Goal: Task Accomplishment & Management: Manage account settings

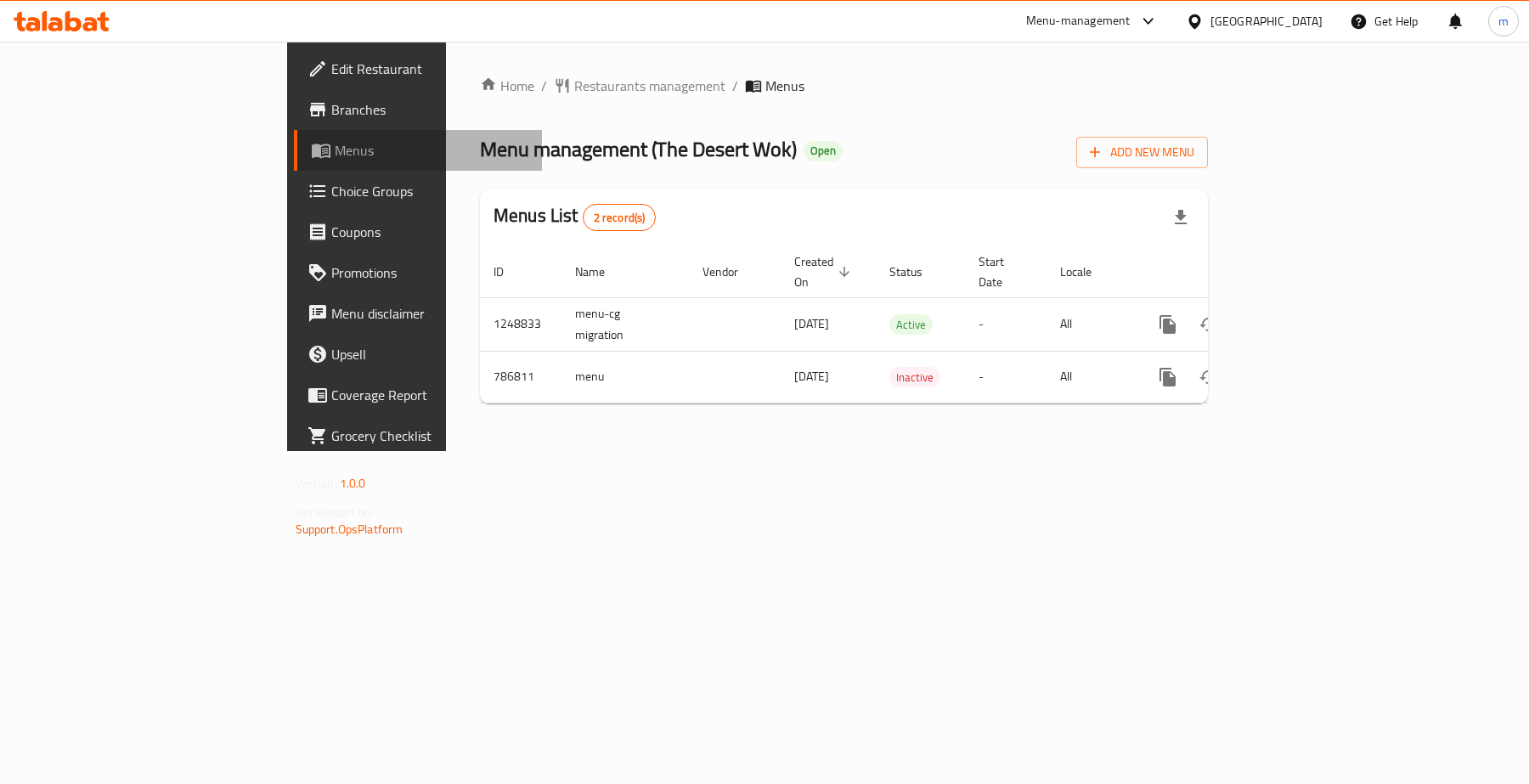
click at [335, 146] on span "Menus" at bounding box center [432, 150] width 195 height 20
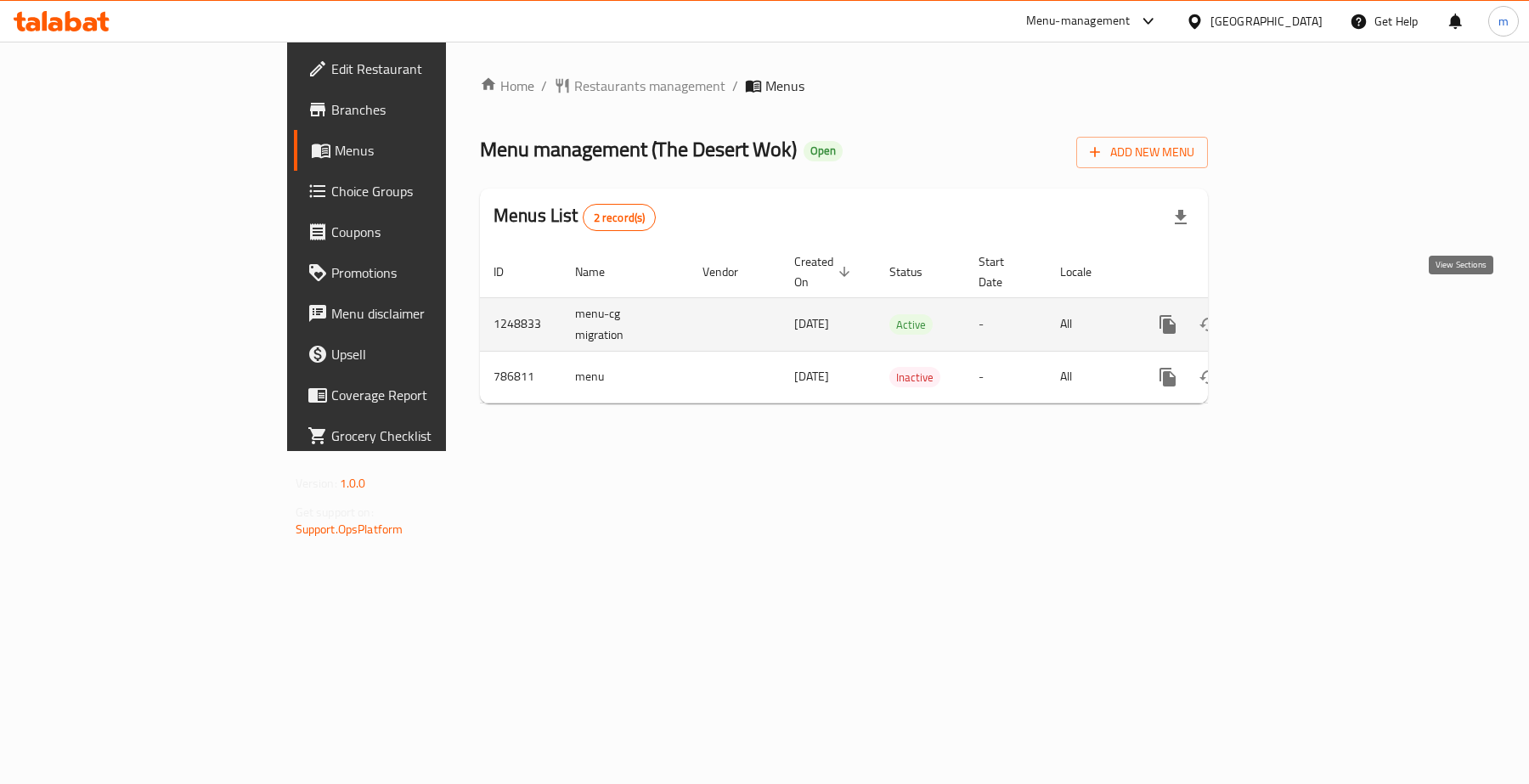
click at [1300, 314] on icon "enhanced table" at bounding box center [1290, 324] width 20 height 20
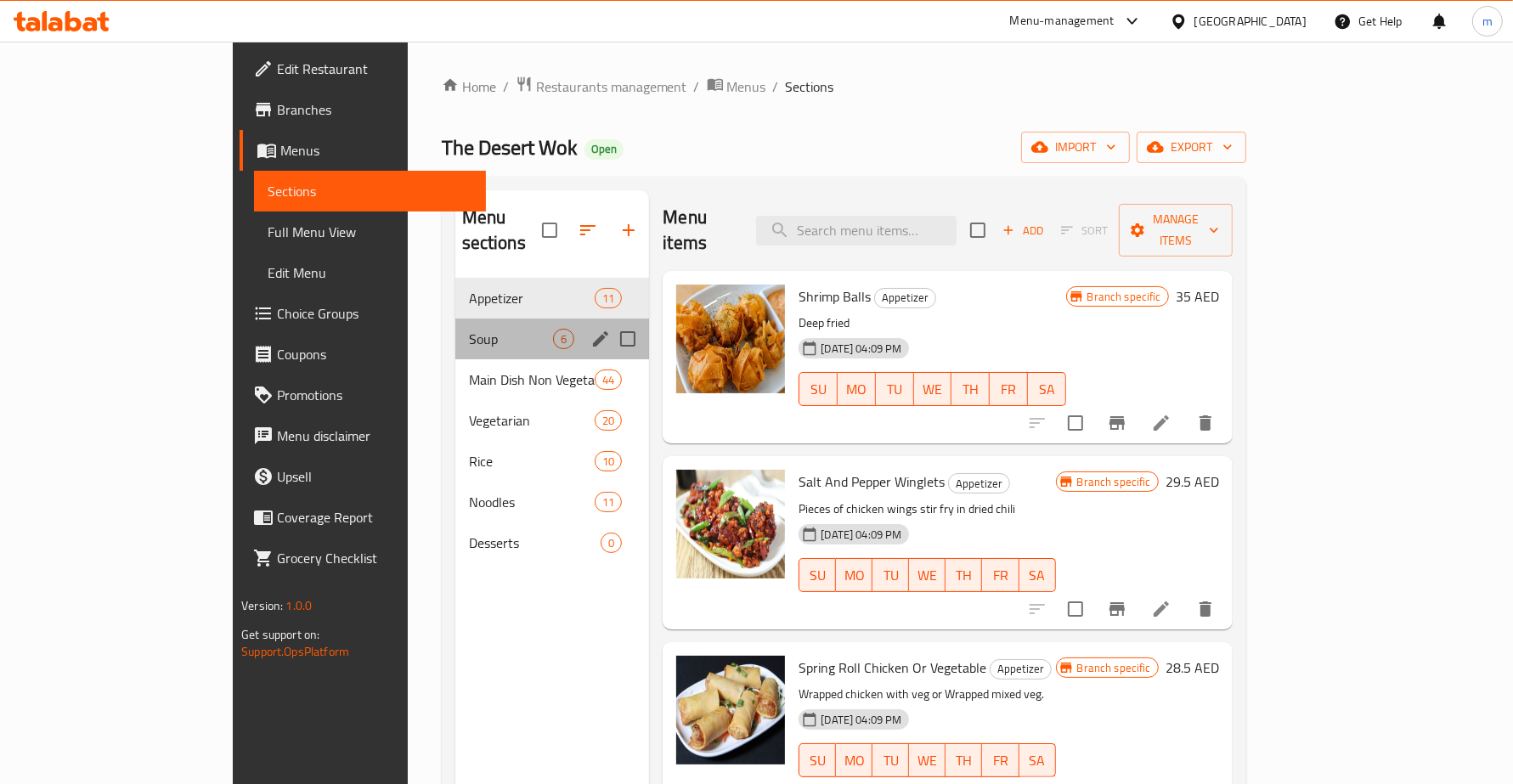
click at [455, 324] on div "Soup 6" at bounding box center [552, 338] width 195 height 41
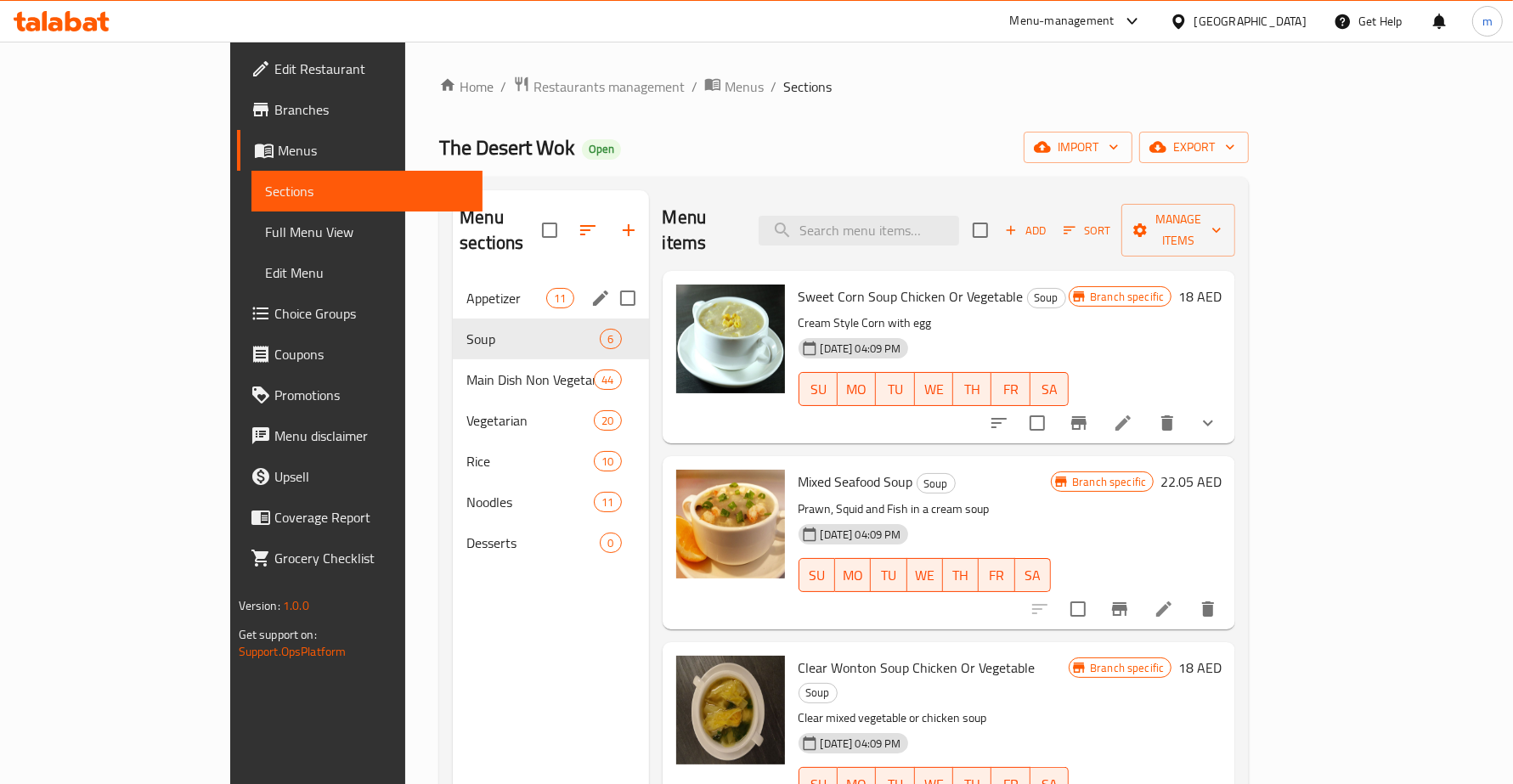
click at [453, 277] on div "Appetizer 11" at bounding box center [551, 297] width 195 height 41
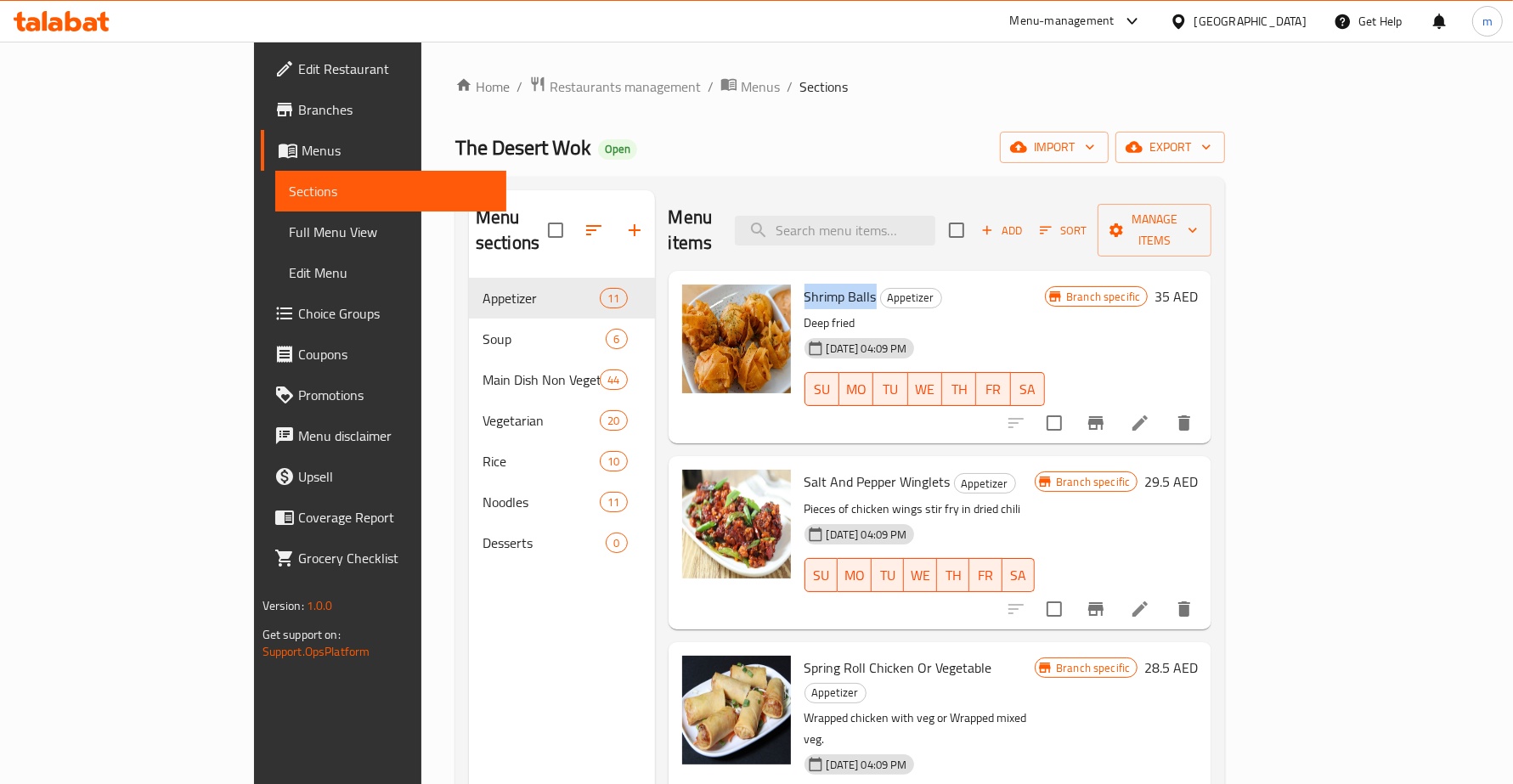
drag, startPoint x: 741, startPoint y: 269, endPoint x: 812, endPoint y: 273, distance: 71.1
click at [812, 284] on h6 "Shrimp Balls Appetizer" at bounding box center [925, 296] width 242 height 24
copy span "Shrimp Balls"
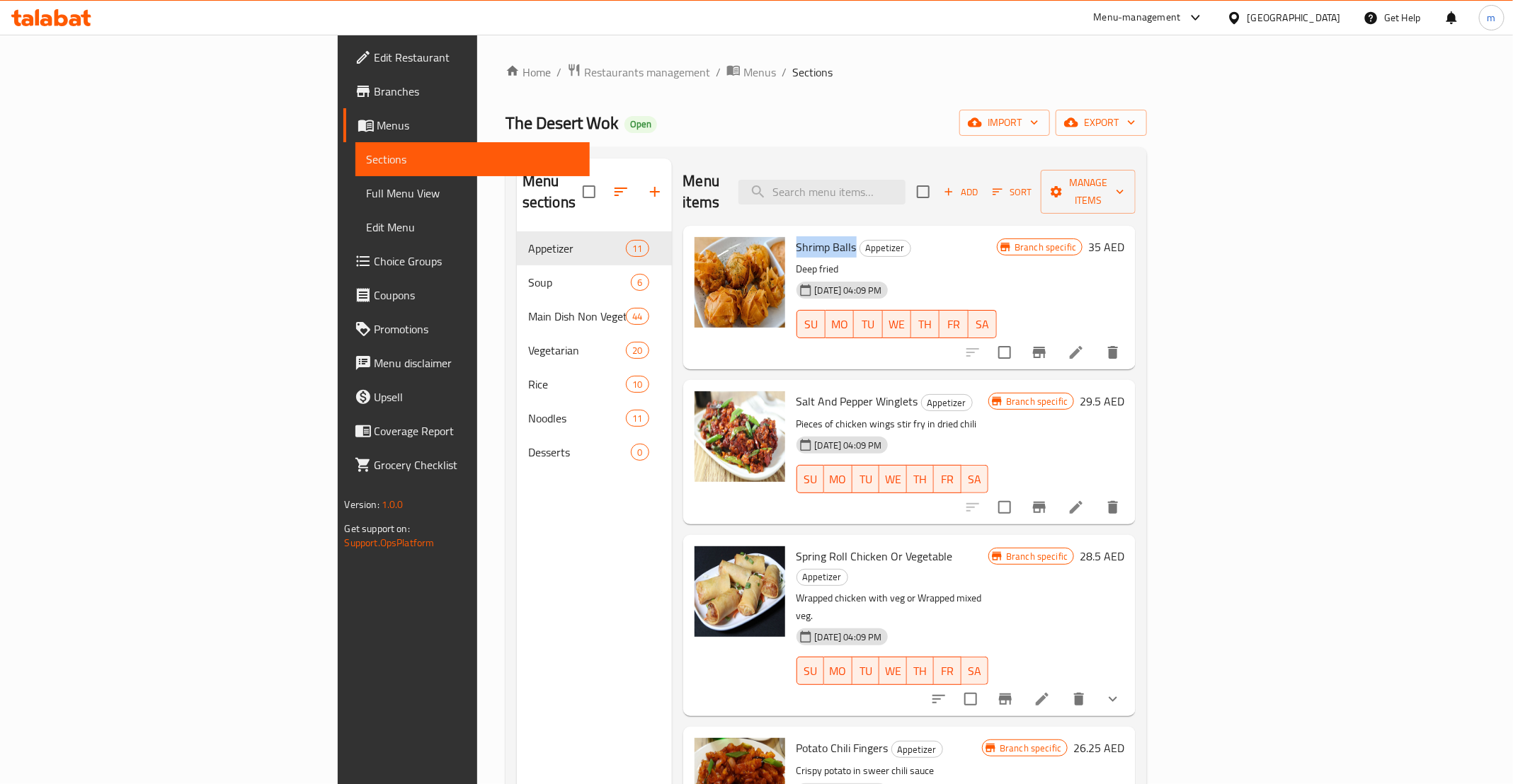
click at [374, 83] on span "Branches" at bounding box center [476, 91] width 204 height 17
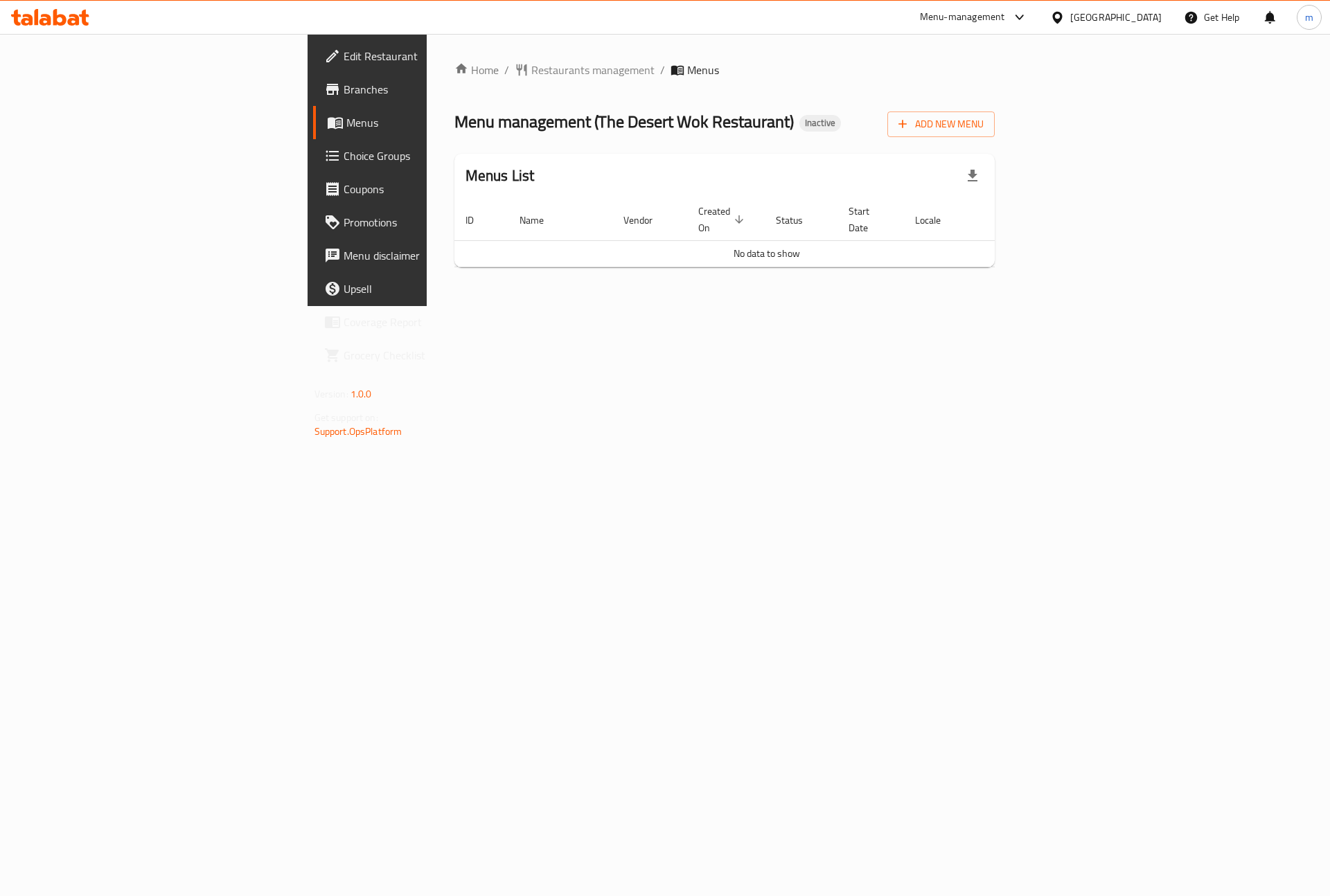
drag, startPoint x: 796, startPoint y: 404, endPoint x: 753, endPoint y: 320, distance: 94.4
click at [807, 306] on div "Home / Restaurants management / Menus Menu management ( The Desert Wok Restaura…" at bounding box center [725, 170] width 596 height 272
click at [344, 83] on span "Branches" at bounding box center [431, 89] width 175 height 16
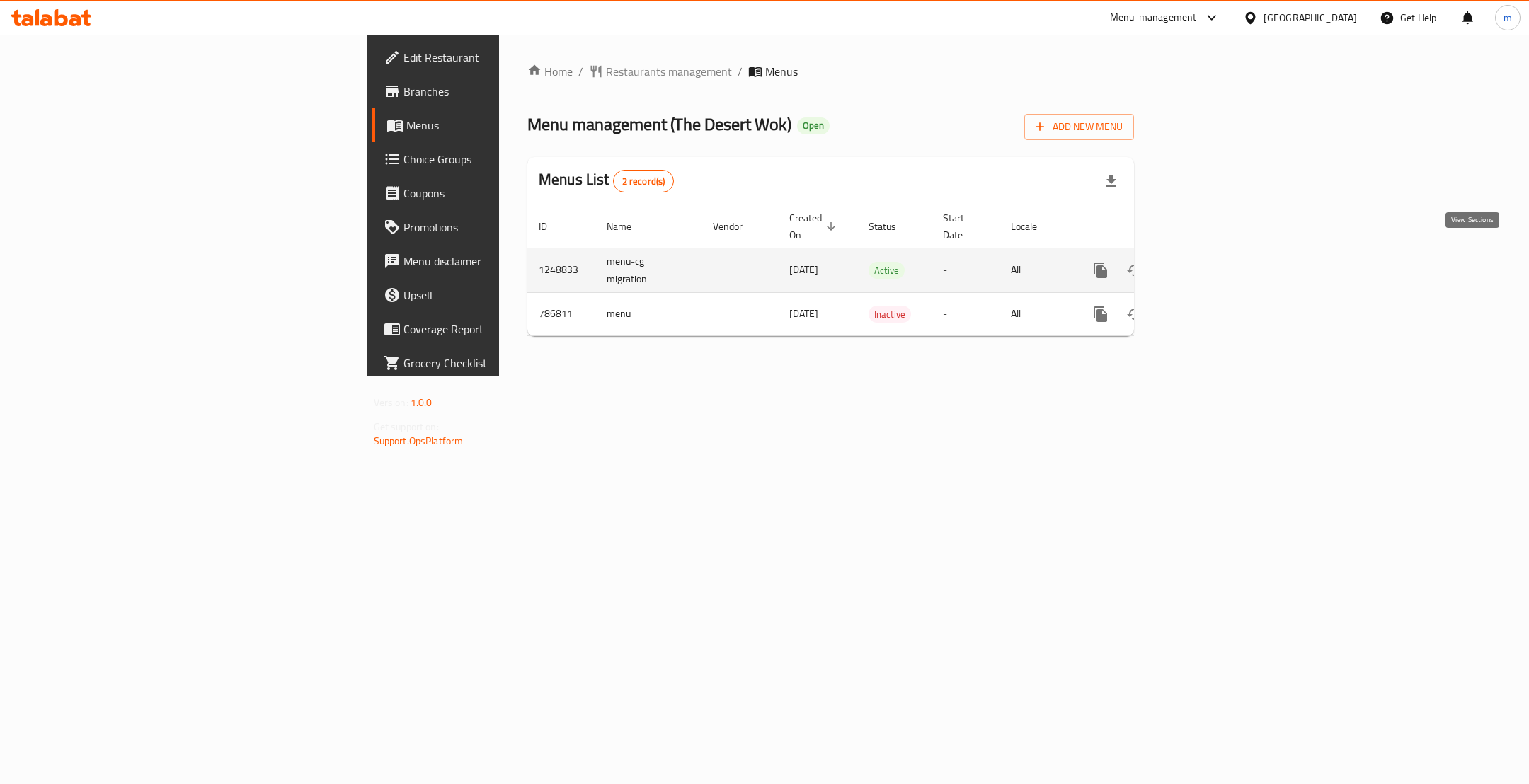
click at [1211, 262] on icon "enhanced table" at bounding box center [1203, 270] width 17 height 17
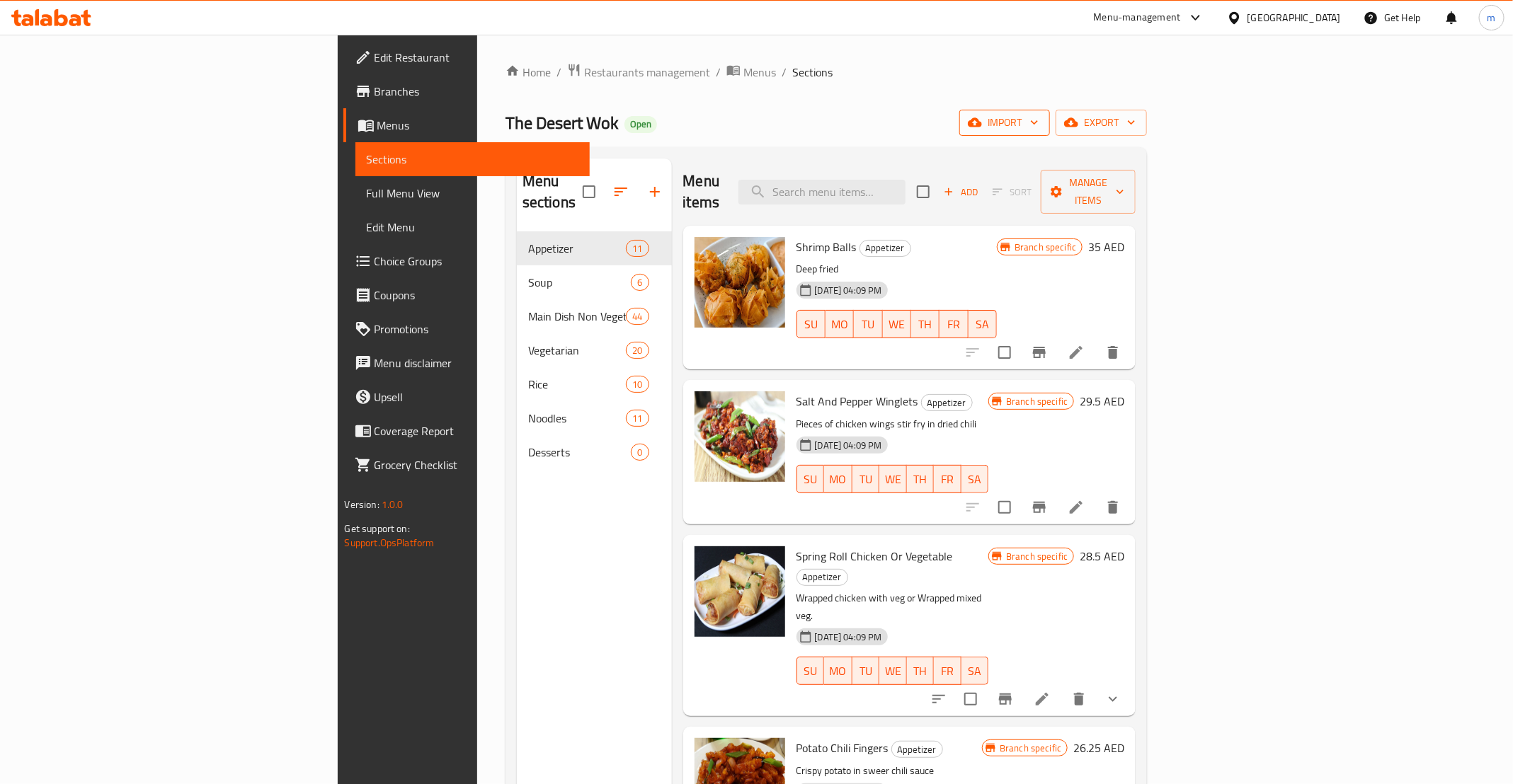
click at [1039, 129] on span "import" at bounding box center [1004, 123] width 68 height 17
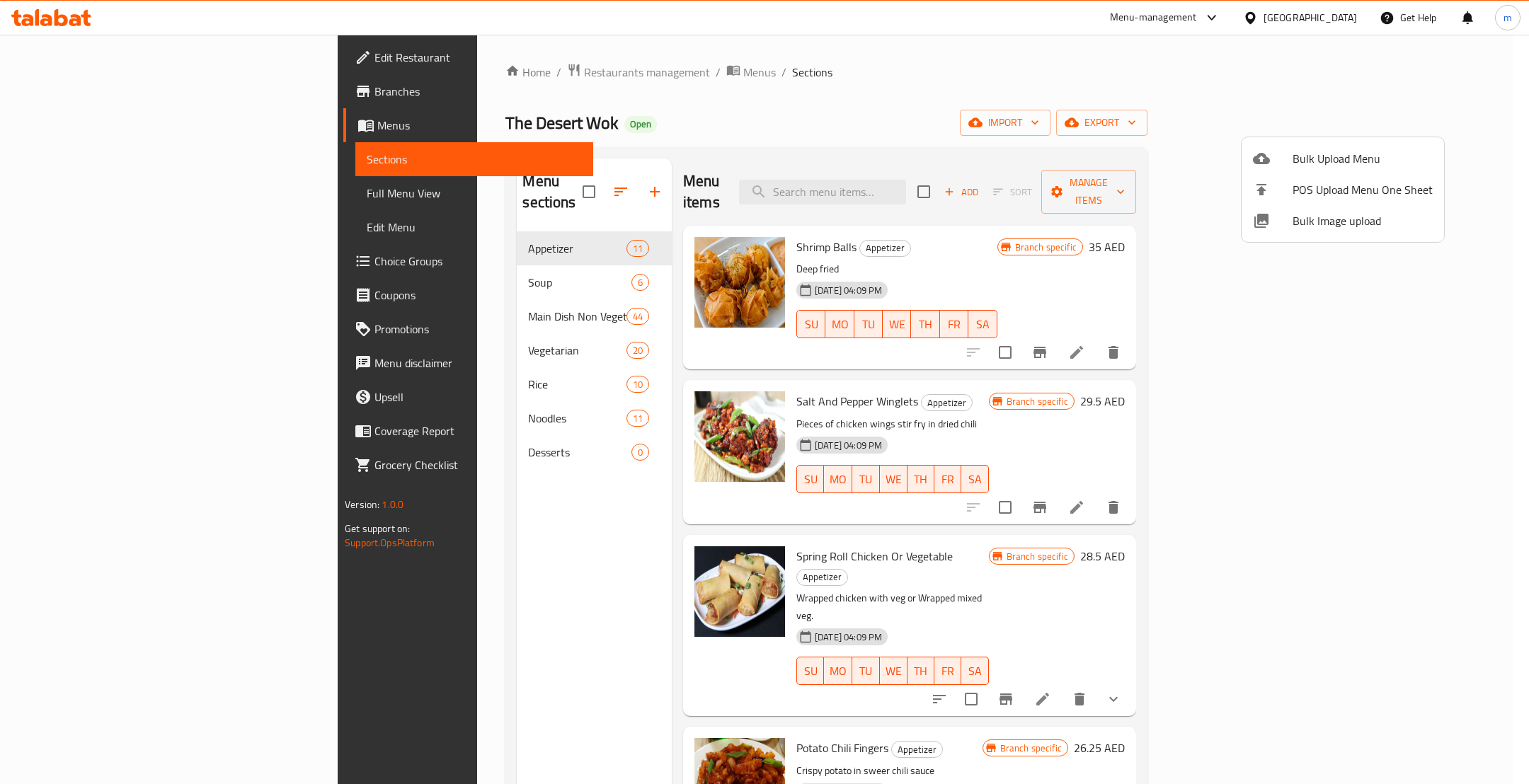
click at [1423, 120] on div at bounding box center [764, 392] width 1529 height 784
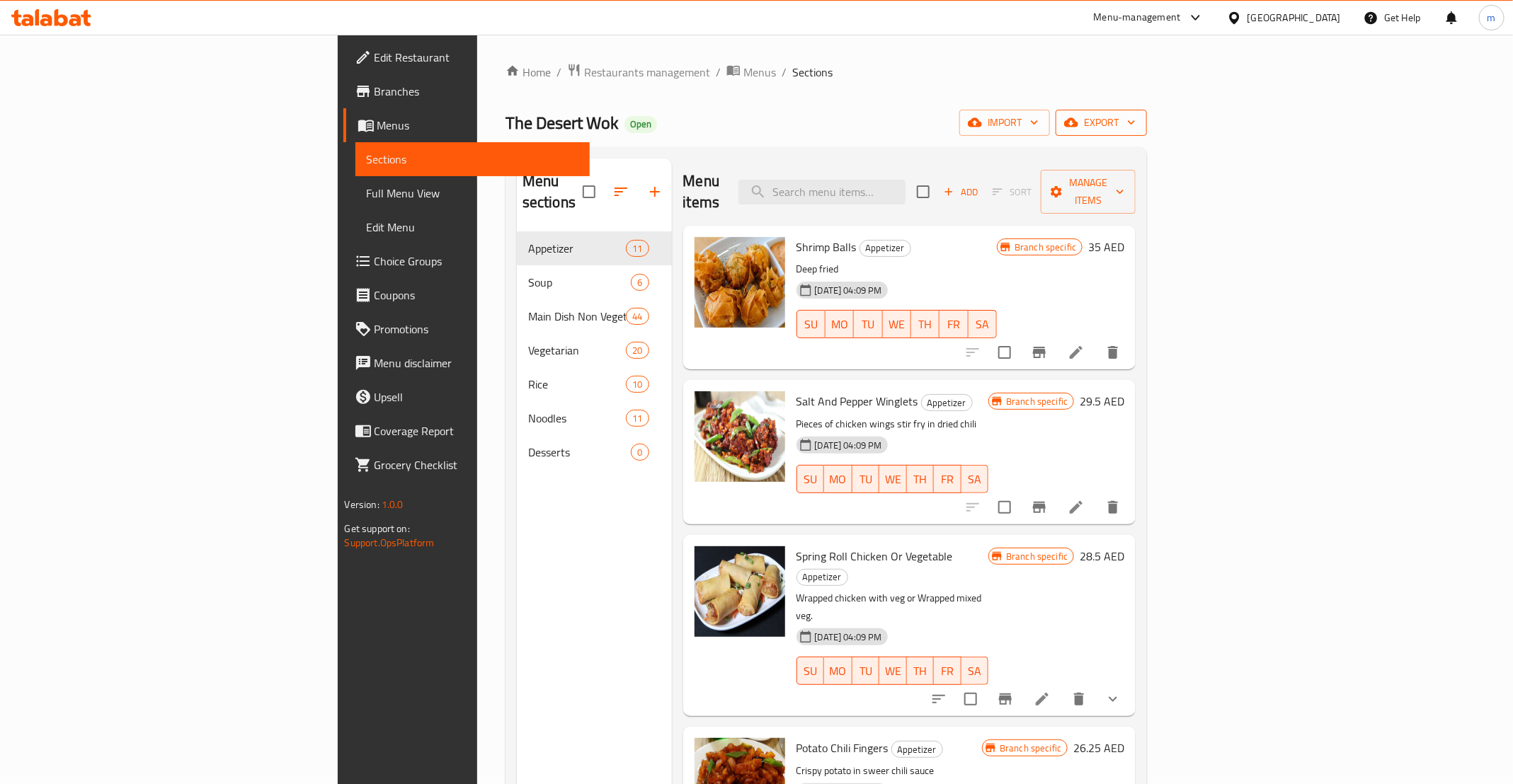
click at [1136, 119] on span "export" at bounding box center [1101, 123] width 68 height 17
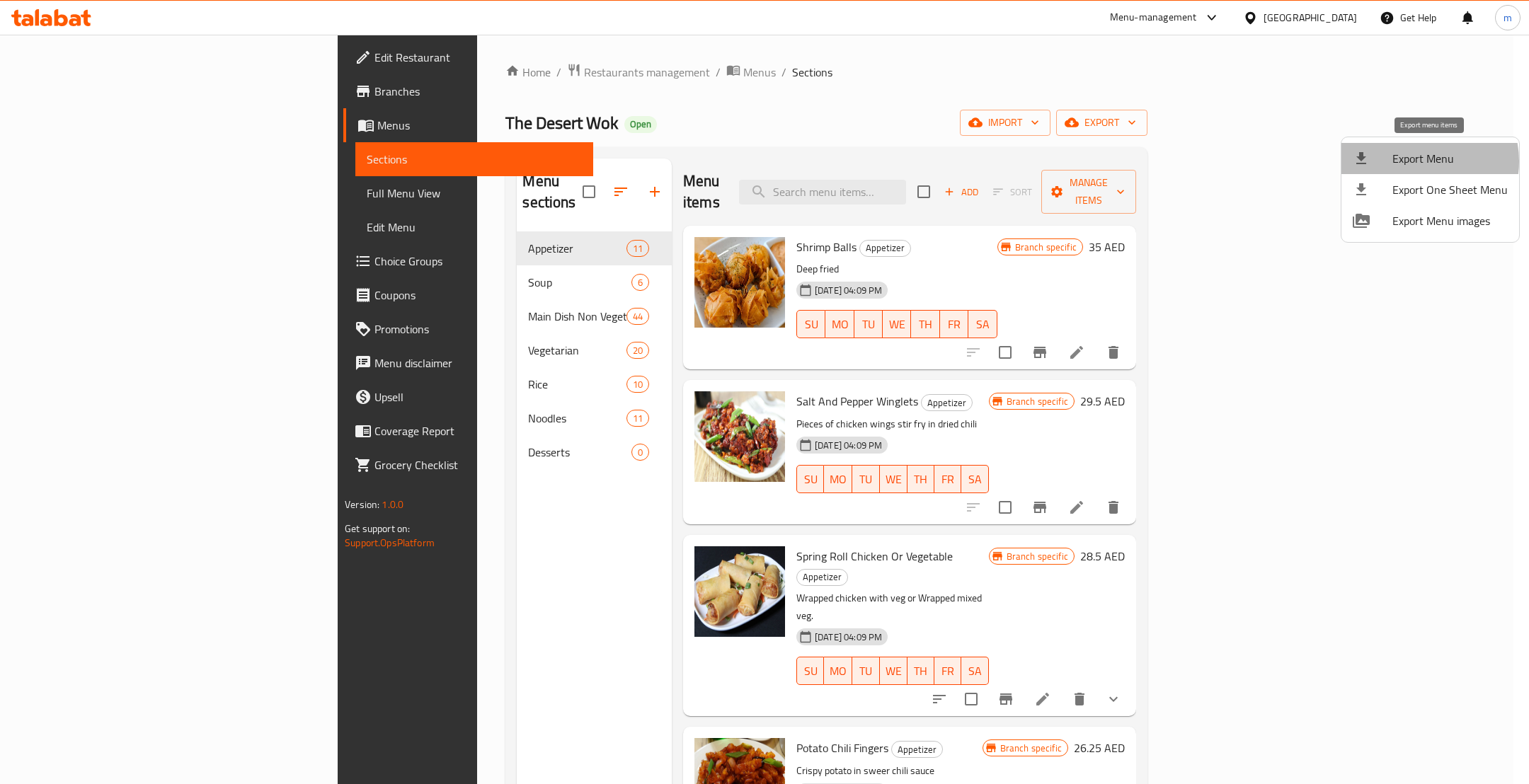
click at [1419, 161] on span "Export Menu" at bounding box center [1450, 158] width 116 height 17
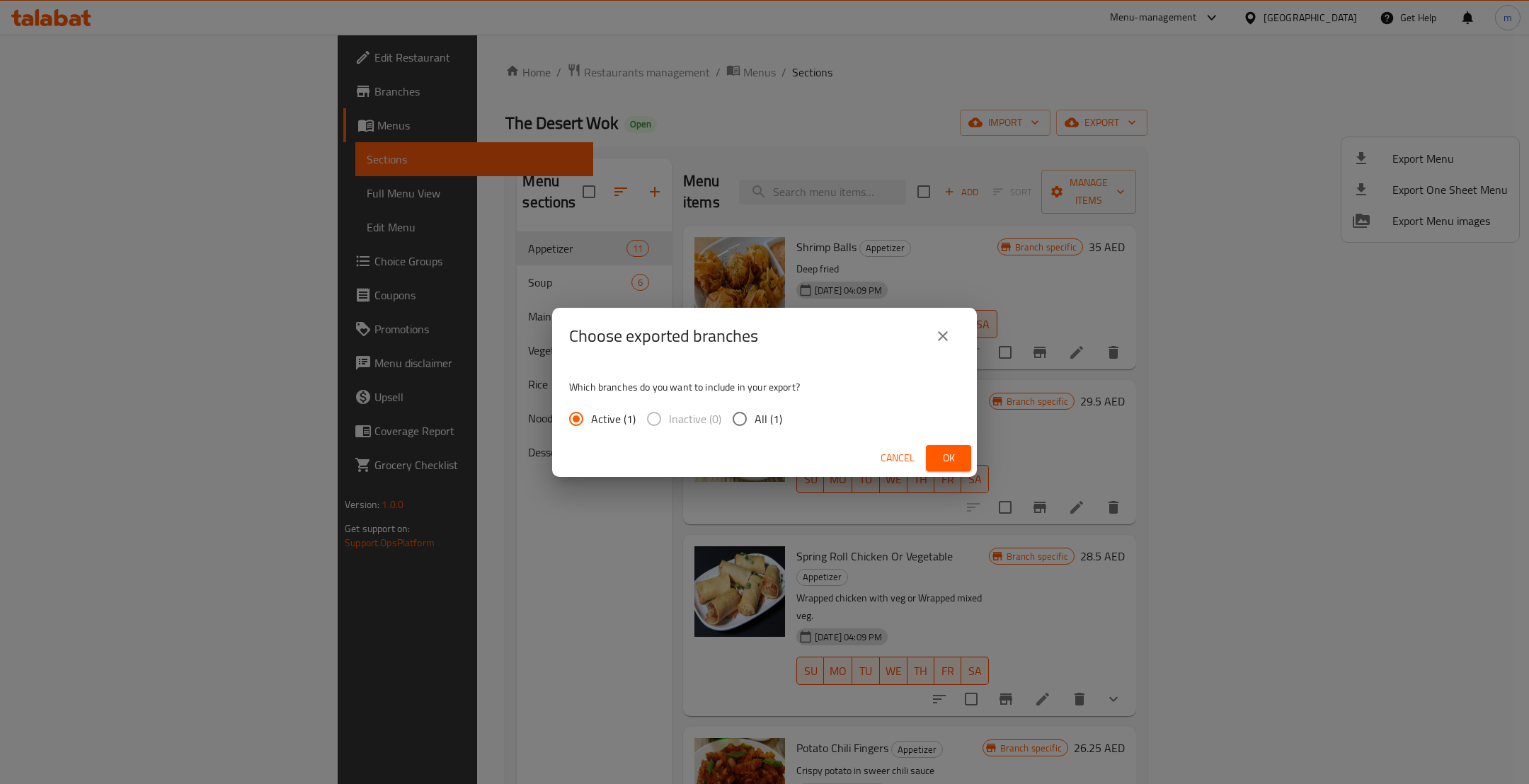
click at [745, 422] on input "All (1)" at bounding box center [739, 419] width 30 height 30
radio input "true"
click at [937, 452] on span "Ok" at bounding box center [948, 458] width 23 height 17
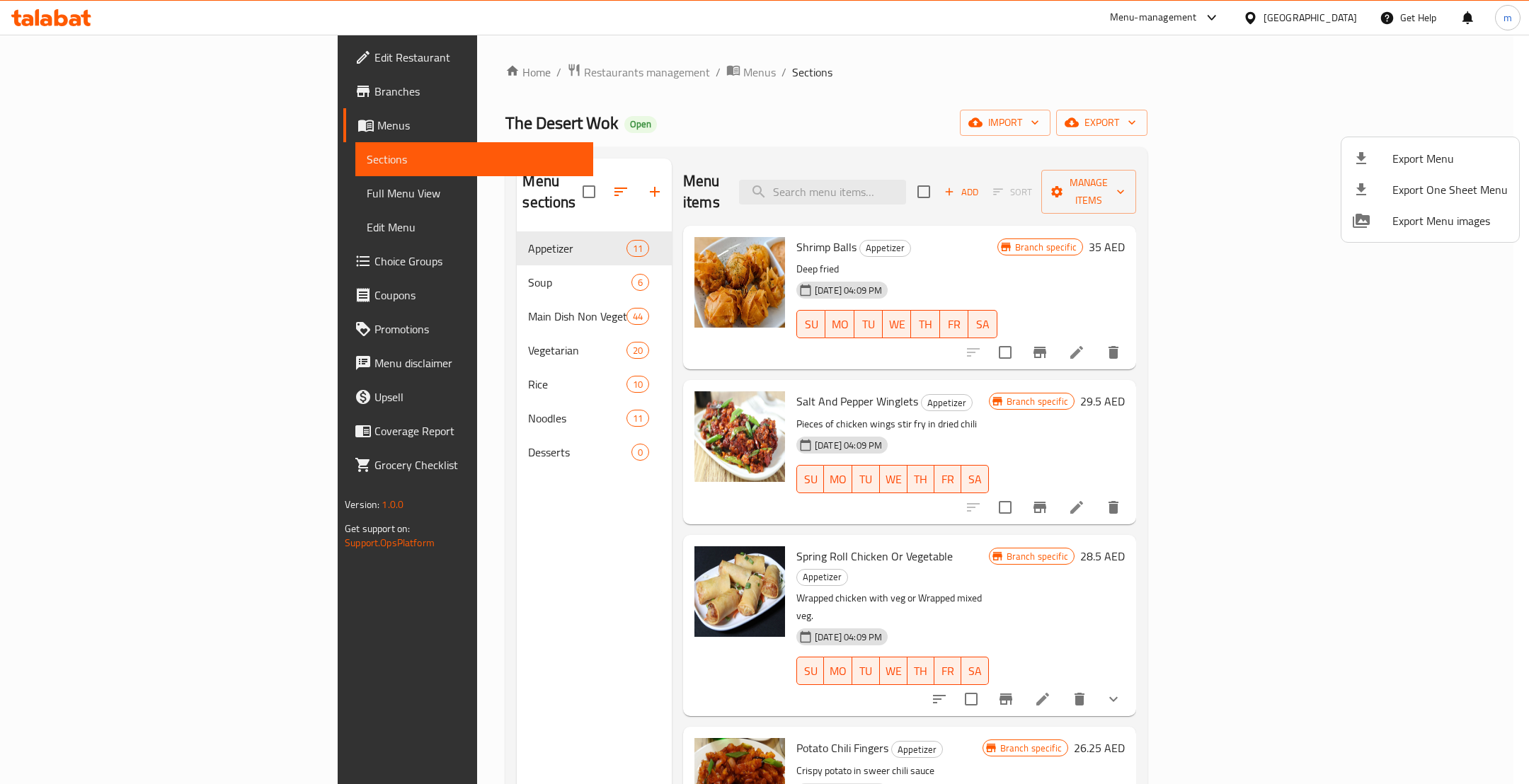
click at [108, 192] on div at bounding box center [764, 392] width 1529 height 784
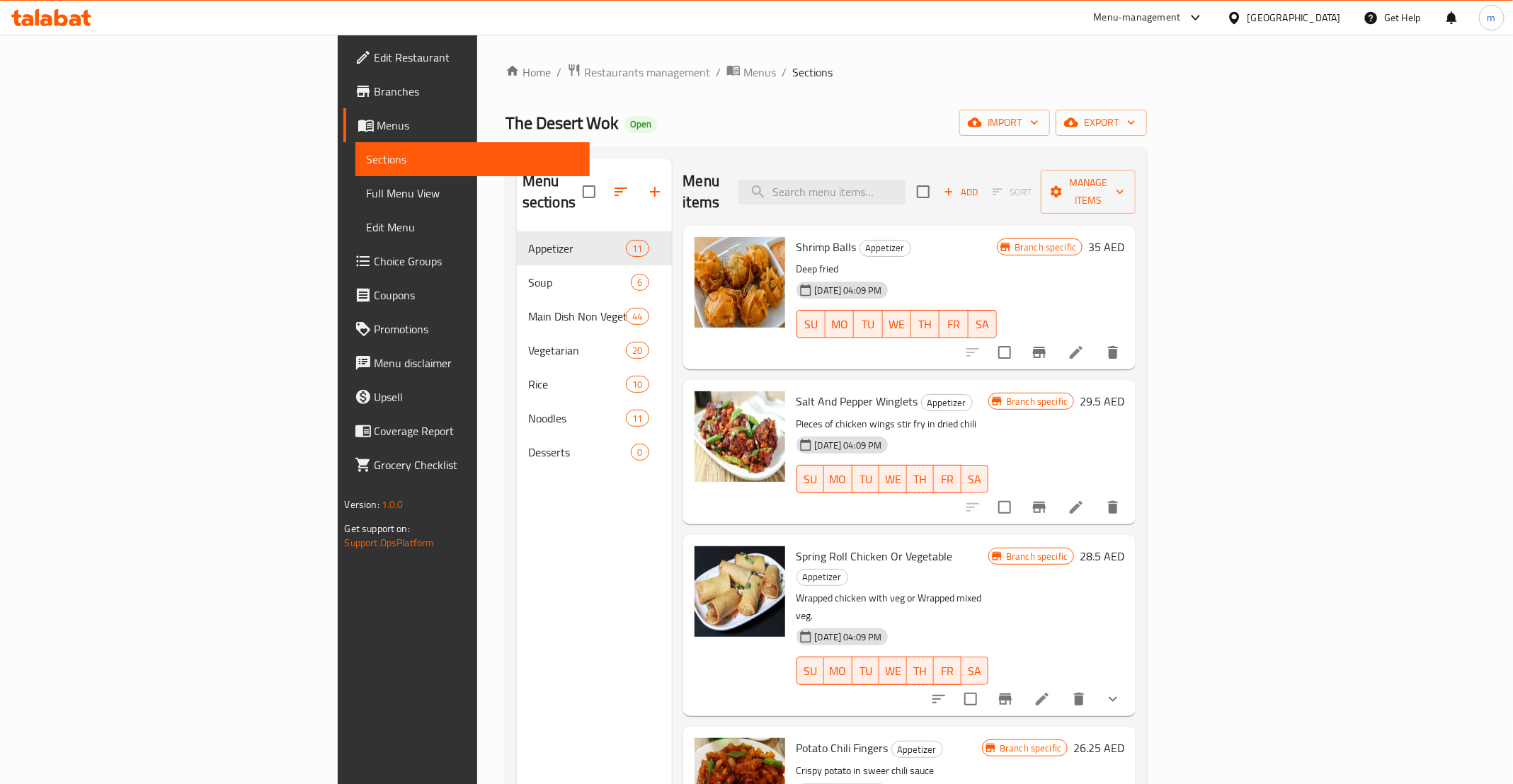
click at [366, 194] on span "Full Menu View" at bounding box center [473, 193] width 212 height 17
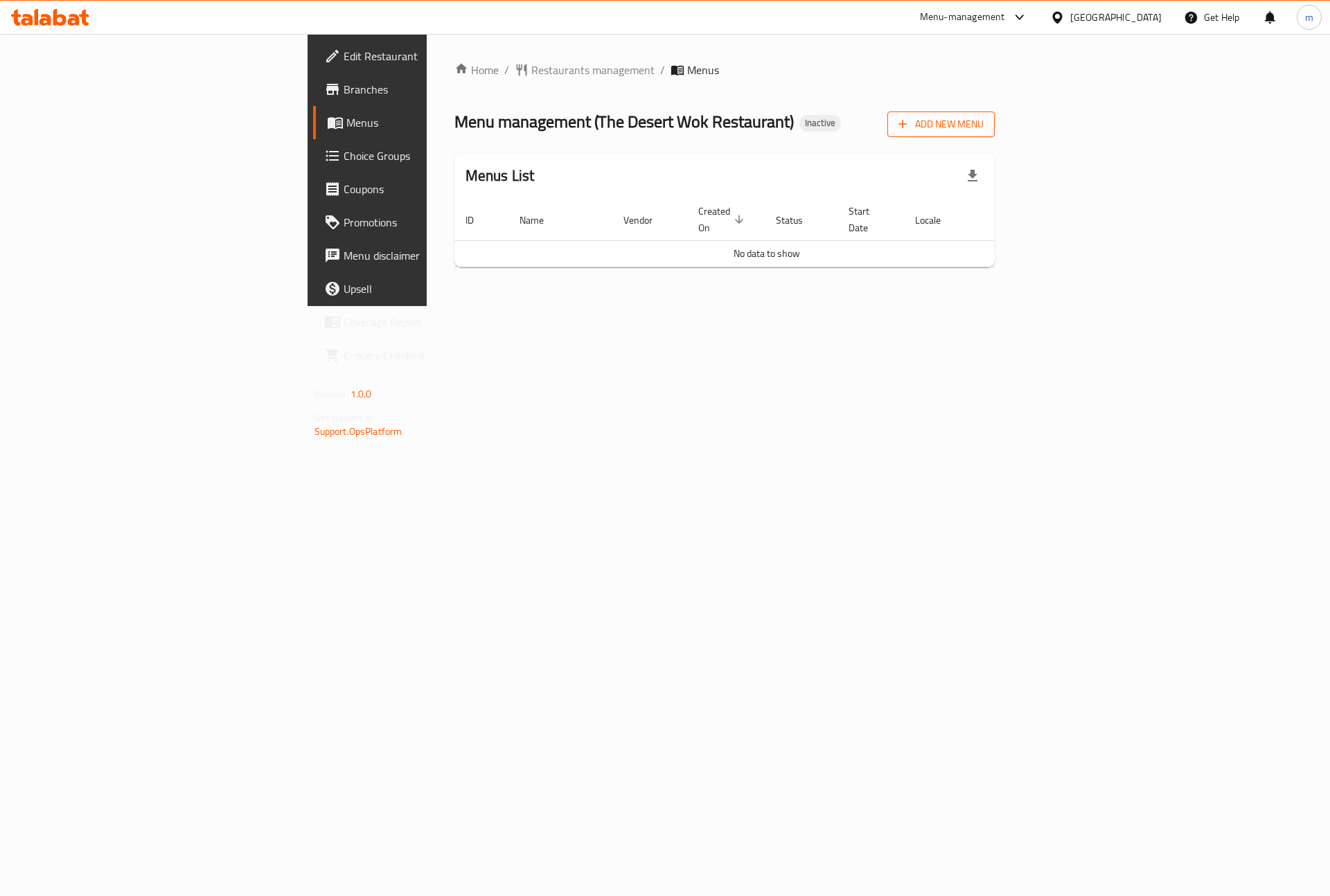
click at [984, 122] on span "Add New Menu" at bounding box center [941, 124] width 85 height 17
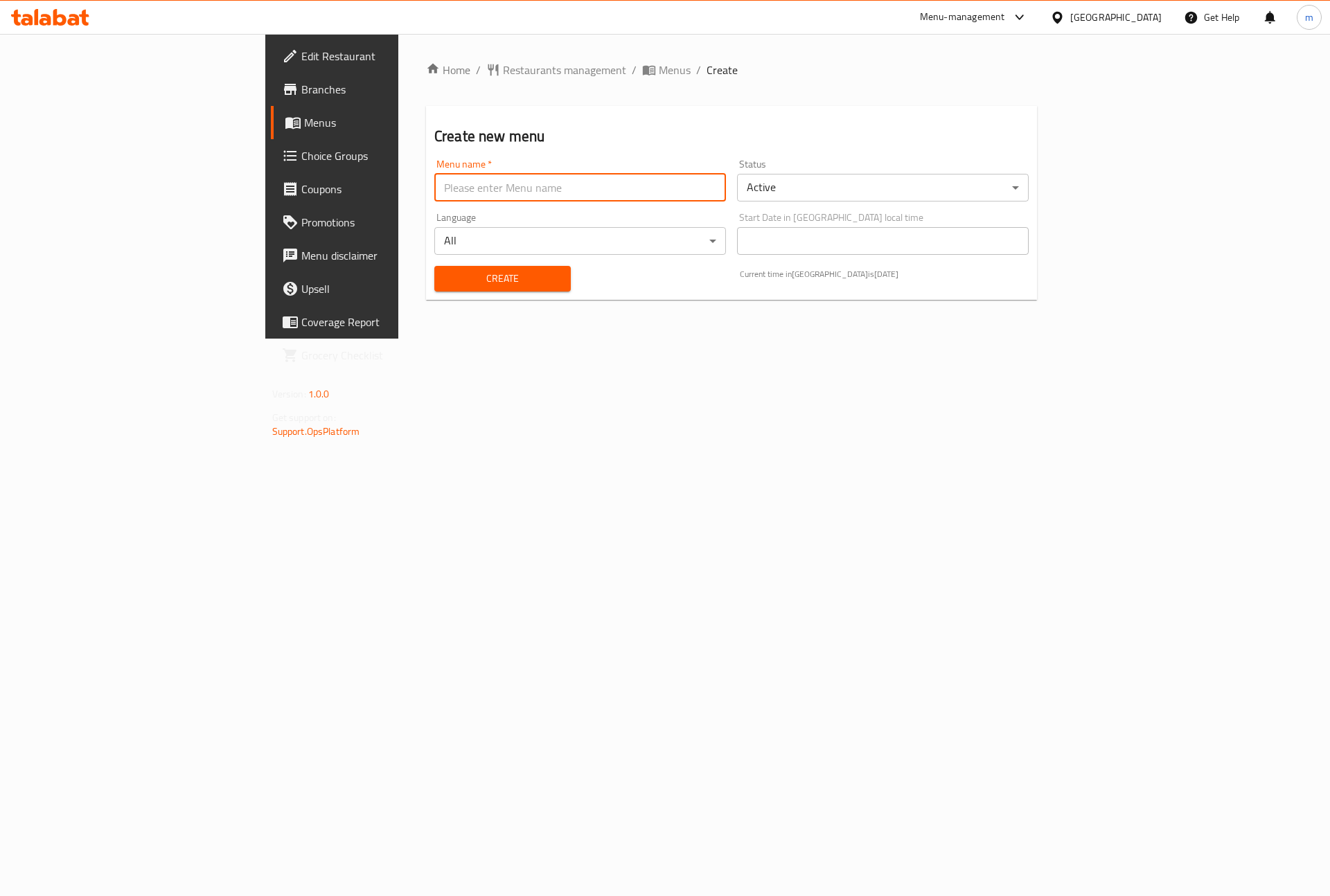
click at [507, 177] on input "text" at bounding box center [580, 187] width 292 height 28
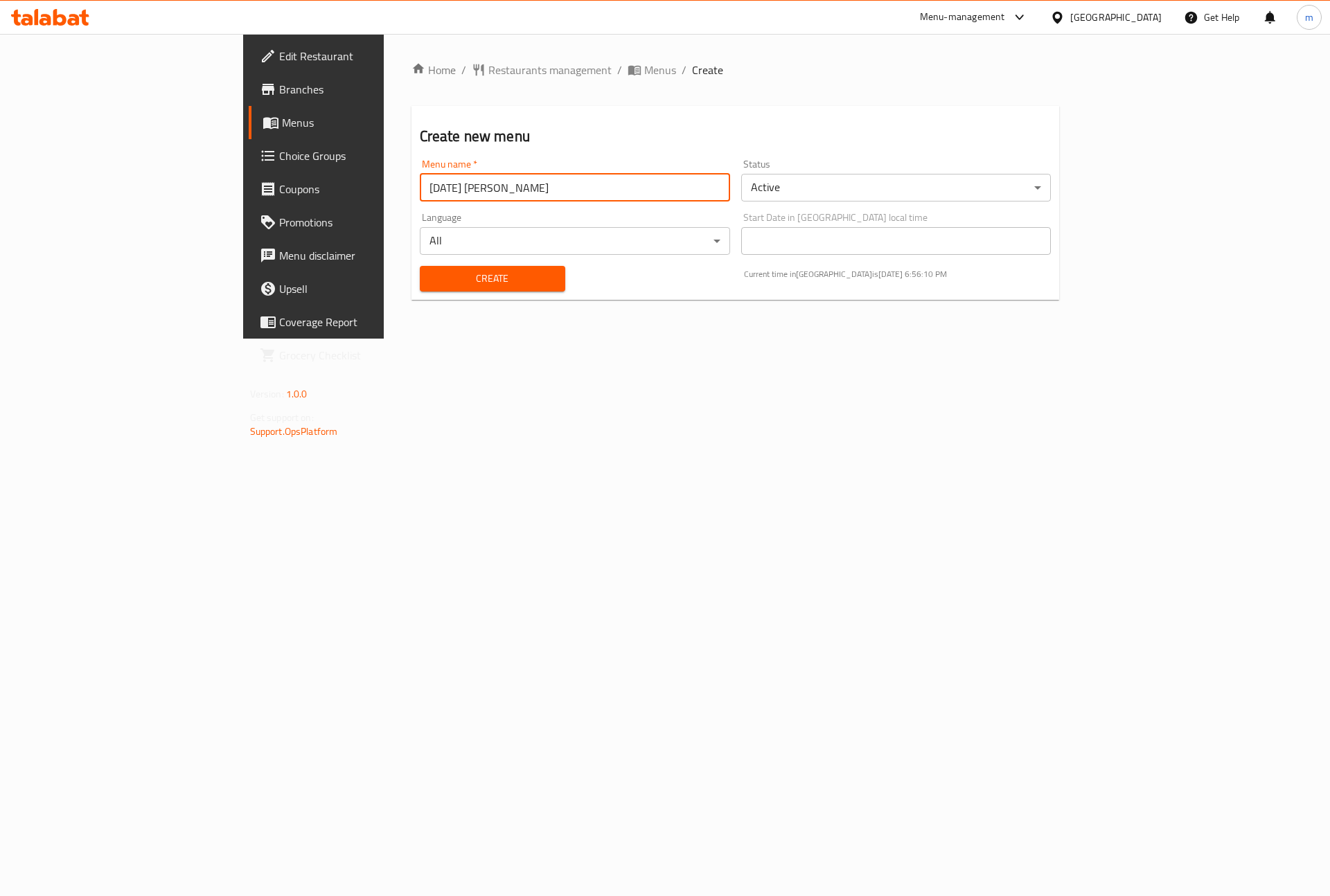
click at [420, 187] on input "9/8/2025 mohamed waled" at bounding box center [575, 187] width 310 height 28
click at [422, 192] on input "9/9/2025 mohamed waled" at bounding box center [575, 187] width 310 height 28
type input "9/9/2025 mohamed waled"
click at [983, 169] on div "Status Active ​" at bounding box center [896, 180] width 310 height 42
click at [431, 270] on span "Create" at bounding box center [492, 279] width 123 height 17
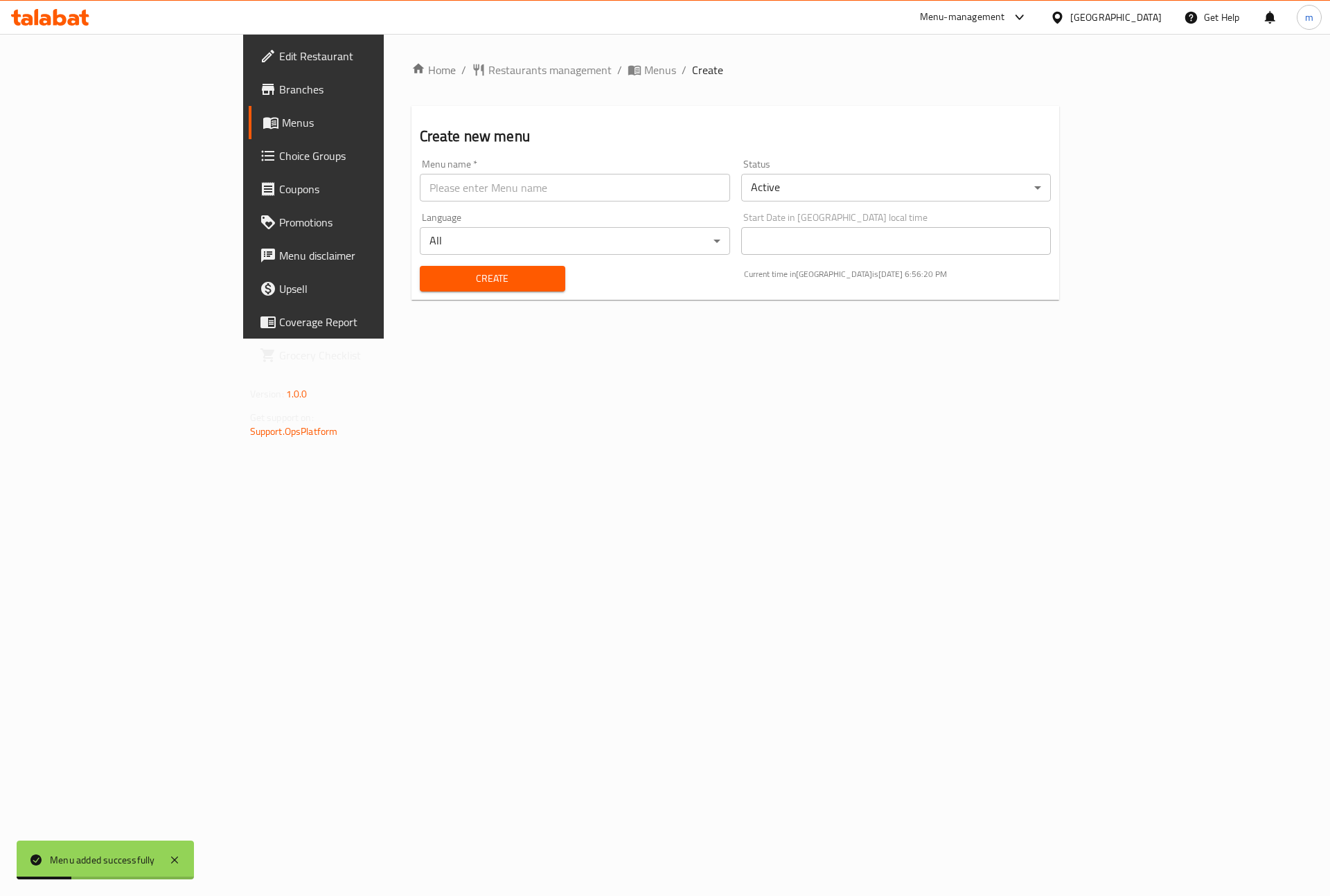
click at [249, 135] on link "Menus" at bounding box center [357, 122] width 217 height 33
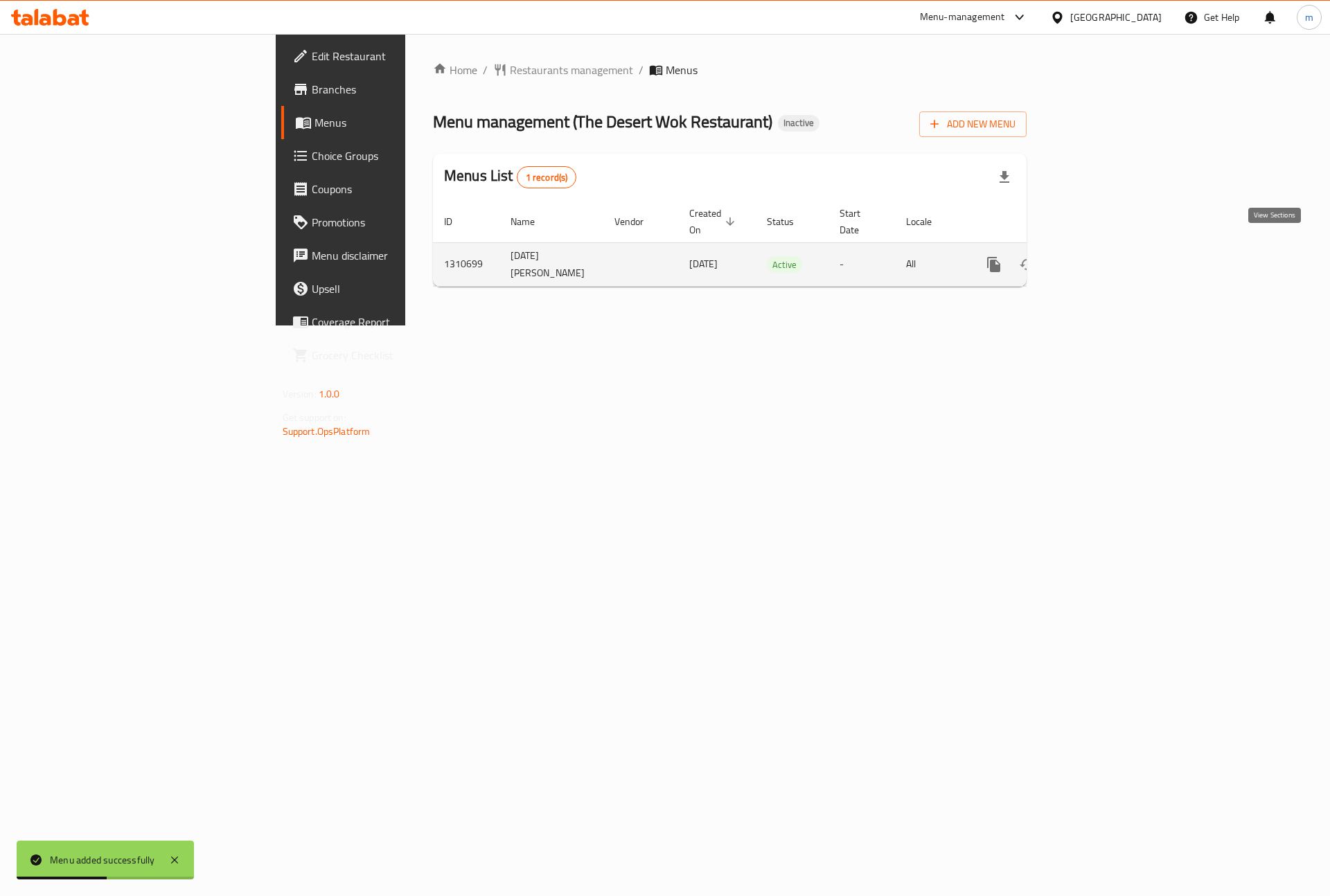
click at [1110, 254] on link "enhanced table" at bounding box center [1093, 265] width 33 height 33
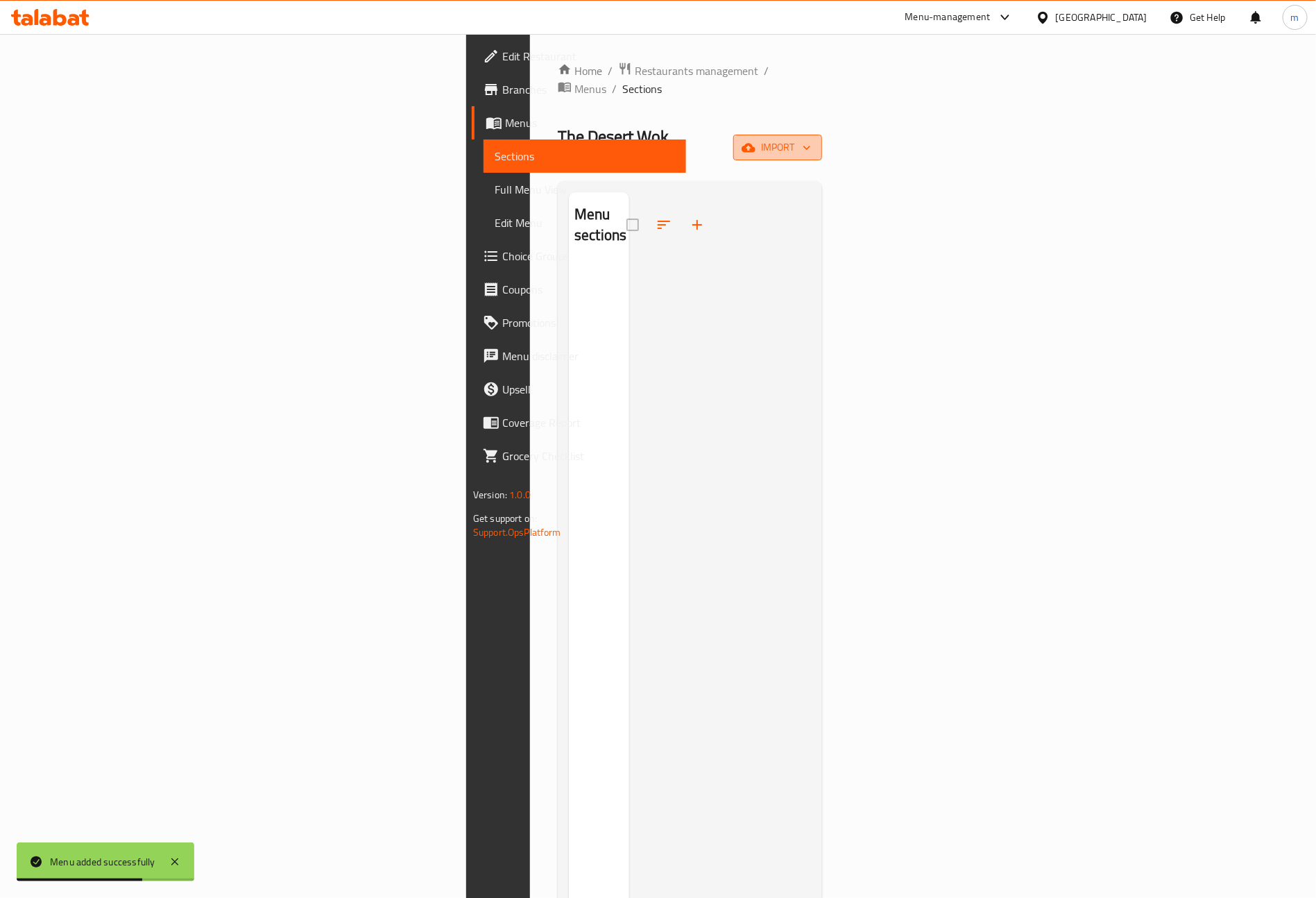
click at [811, 139] on span "import" at bounding box center [777, 148] width 66 height 17
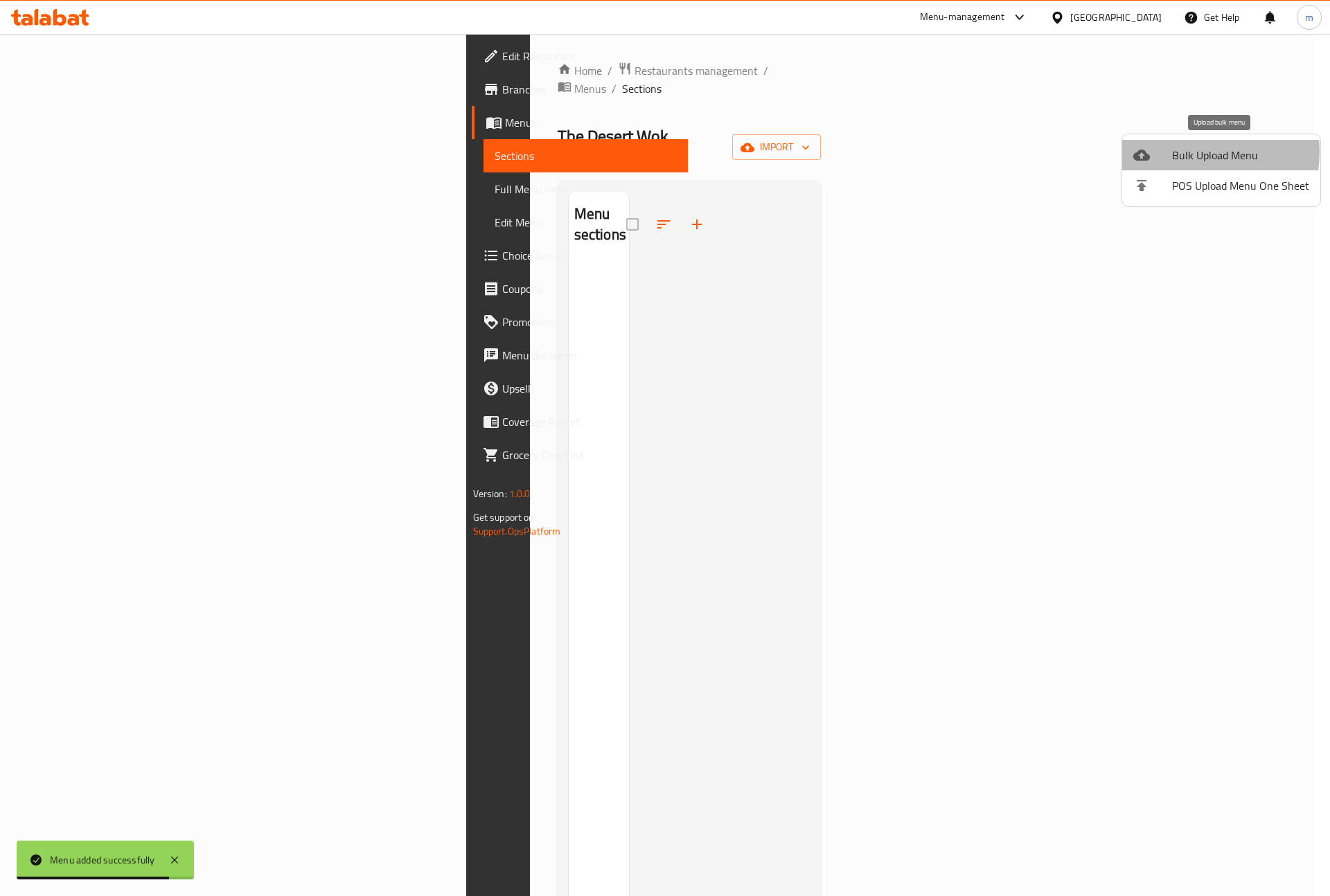
click at [1186, 151] on span "Bulk Upload Menu" at bounding box center [1240, 154] width 137 height 16
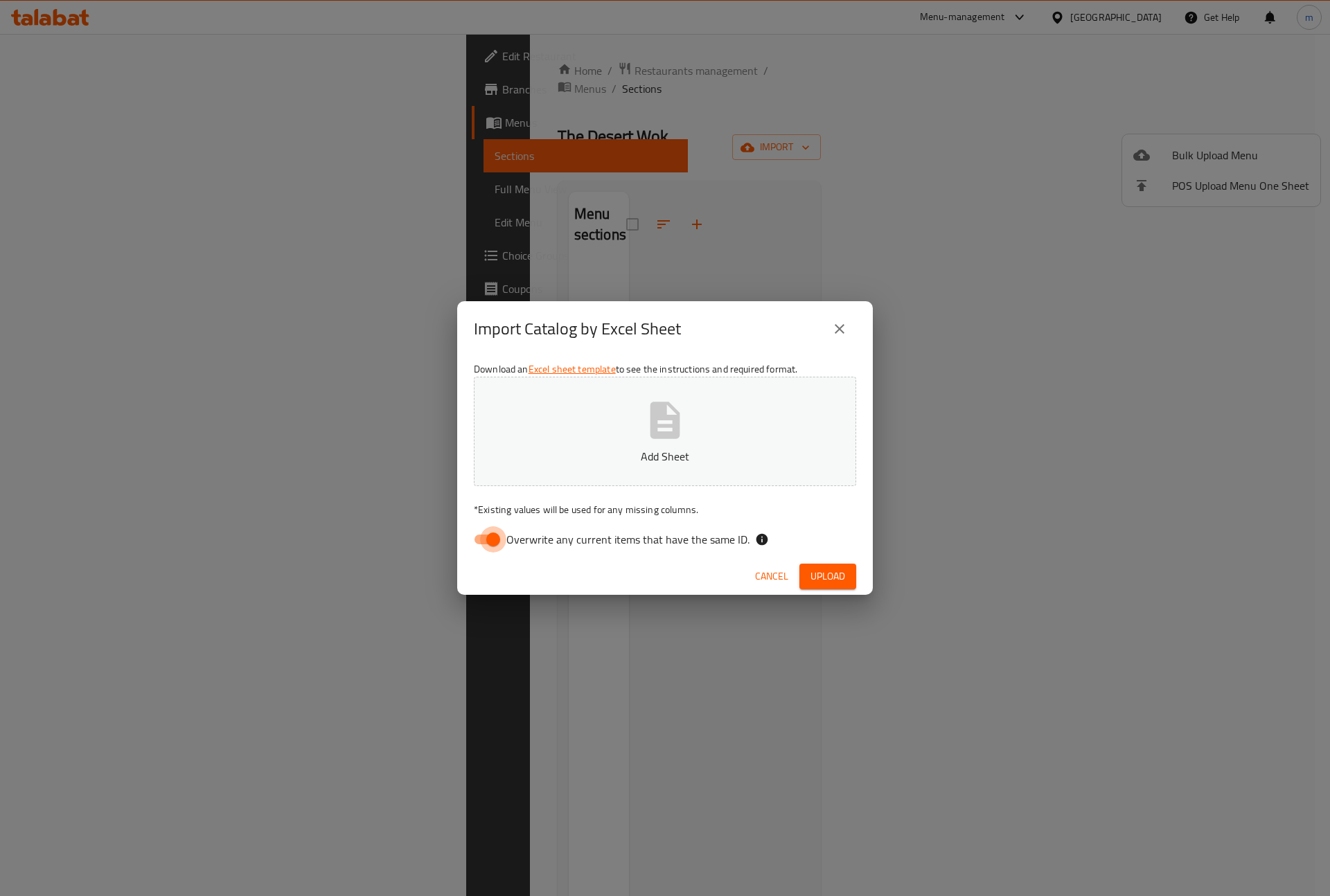
click at [503, 538] on input "Overwrite any current items that have the same ID." at bounding box center [493, 539] width 79 height 26
checkbox input "false"
drag, startPoint x: 838, startPoint y: 580, endPoint x: 846, endPoint y: 575, distance: 9.4
click at [838, 580] on span "Upload" at bounding box center [827, 577] width 35 height 17
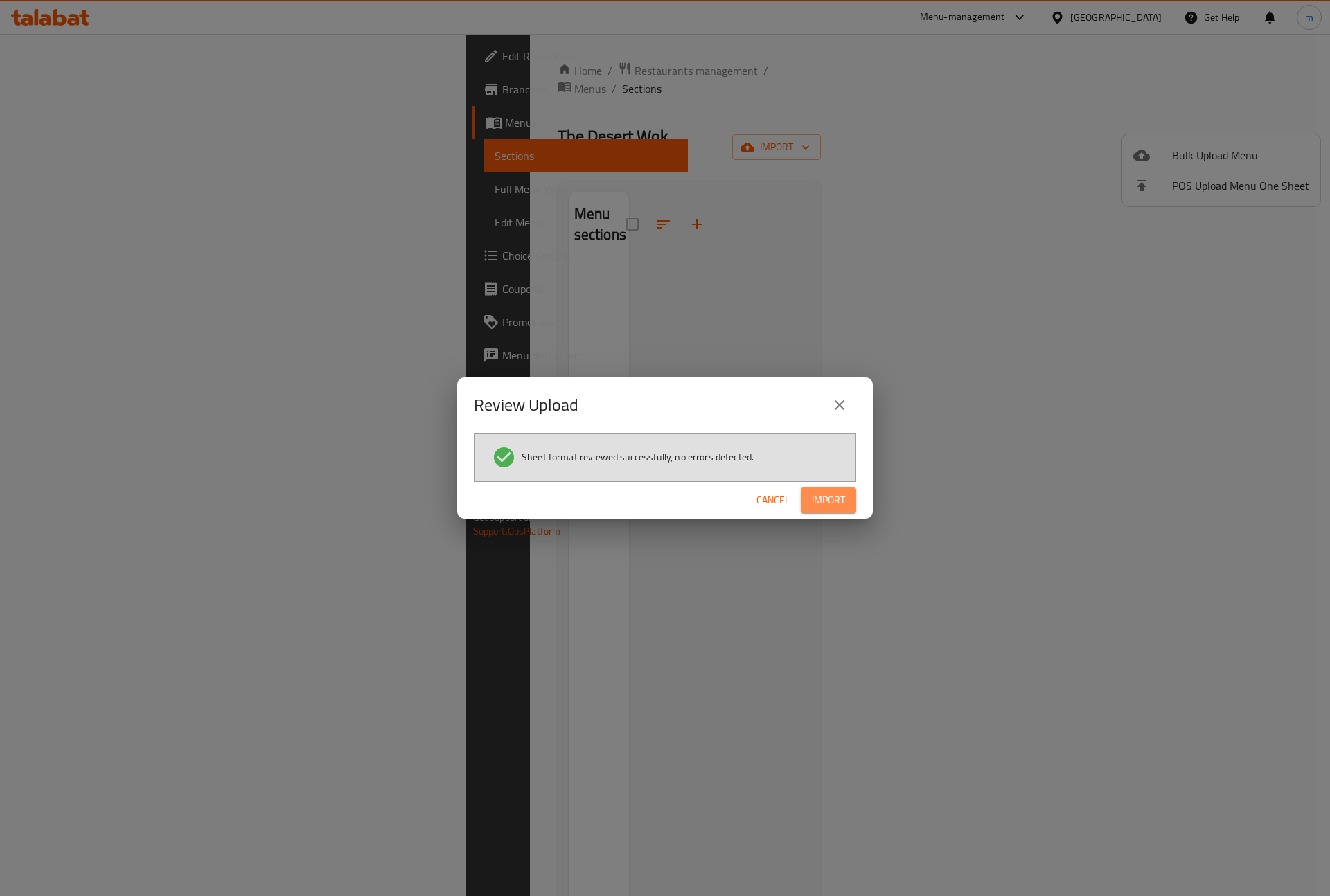
click at [848, 511] on button "Import" at bounding box center [829, 501] width 55 height 26
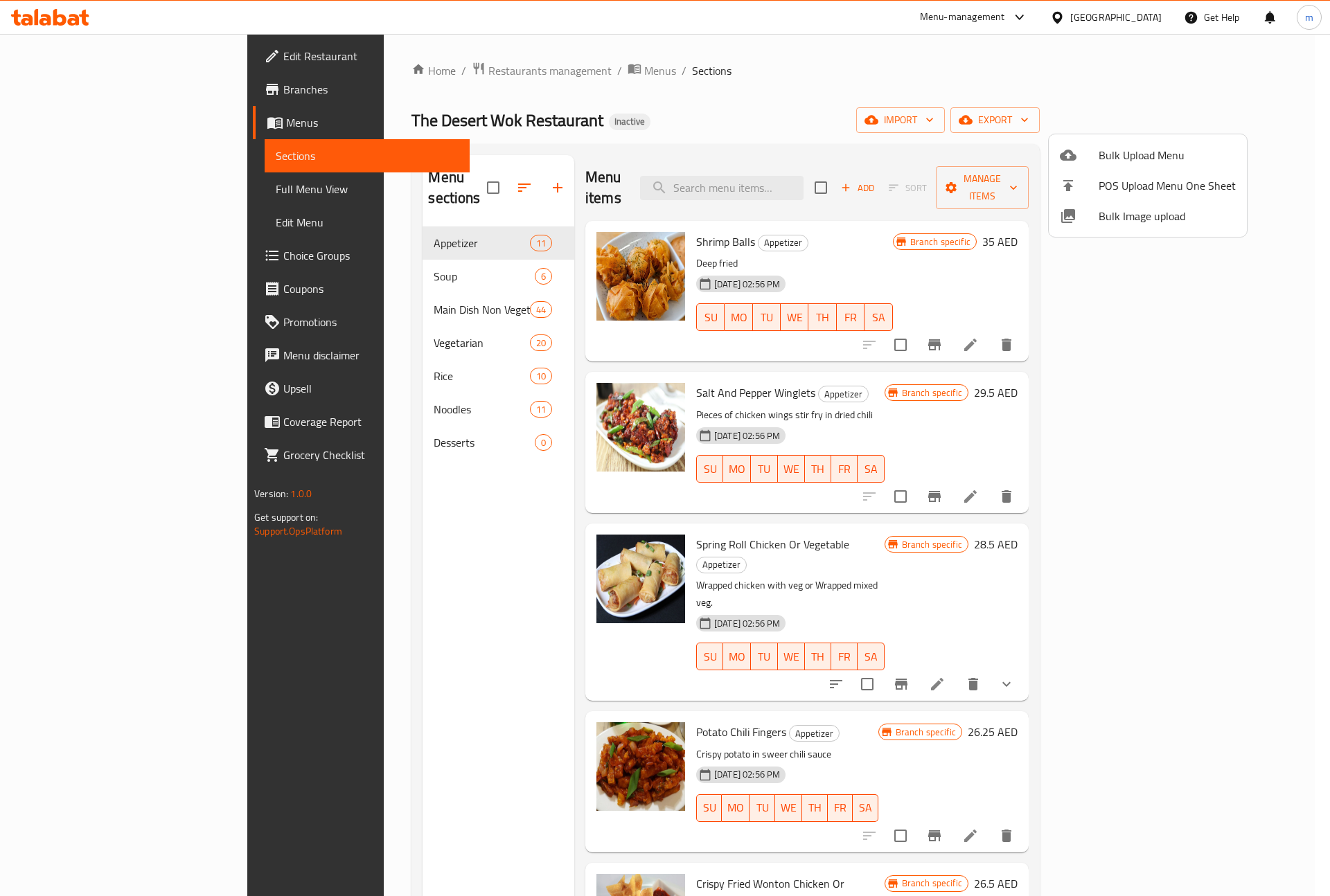
click at [724, 113] on div at bounding box center [665, 448] width 1330 height 896
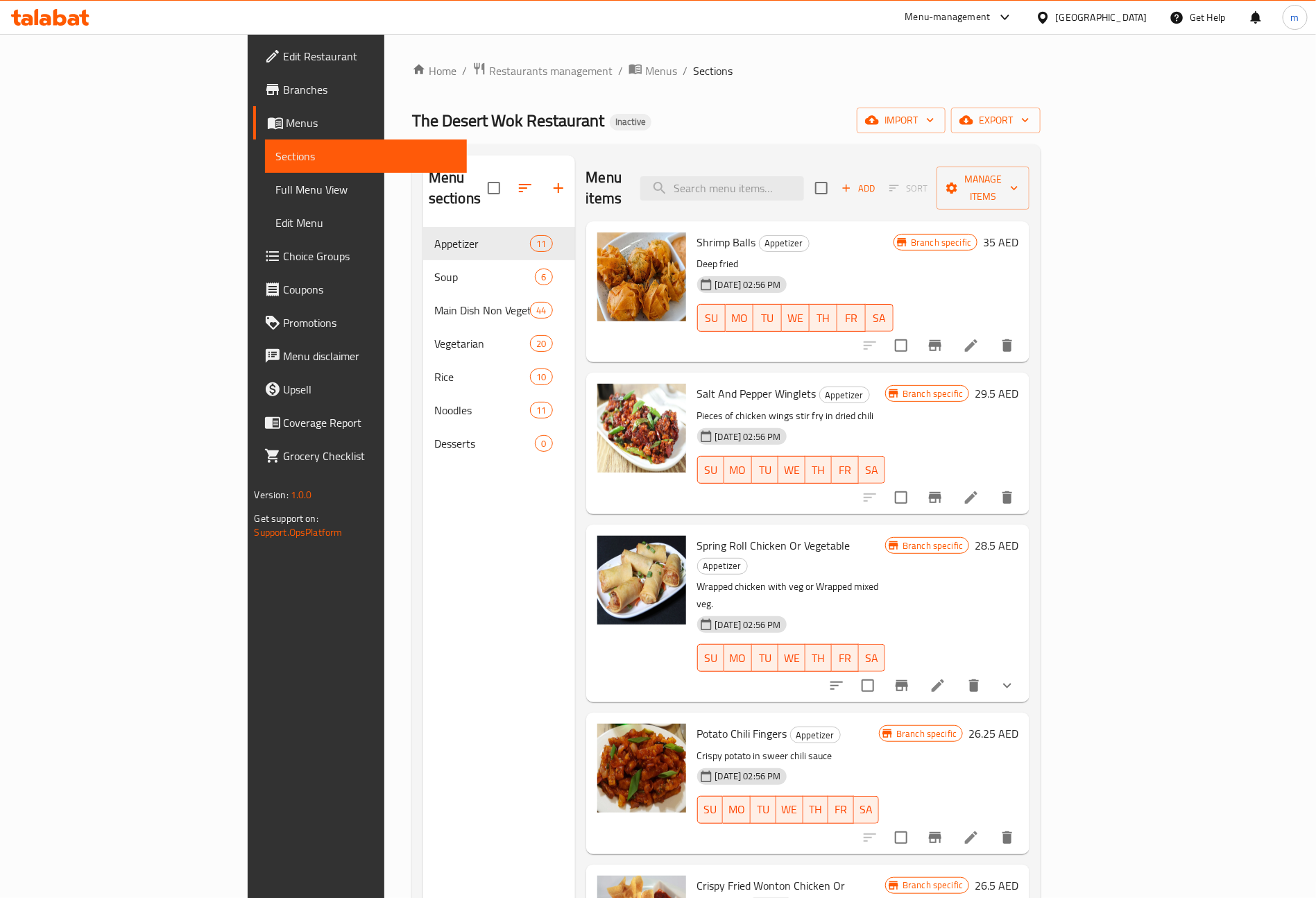
click at [423, 675] on div "Menu sections Appetizer 11 Soup 6 Main Dish Non Vegetarian 44 Vegetarian 20 Ric…" at bounding box center [499, 604] width 152 height 898
click at [935, 83] on div "Home / Restaurants management / Menus / Sections The Desert Wok Restaurant Inac…" at bounding box center [726, 563] width 629 height 1003
click at [276, 184] on span "Full Menu View" at bounding box center [366, 189] width 180 height 16
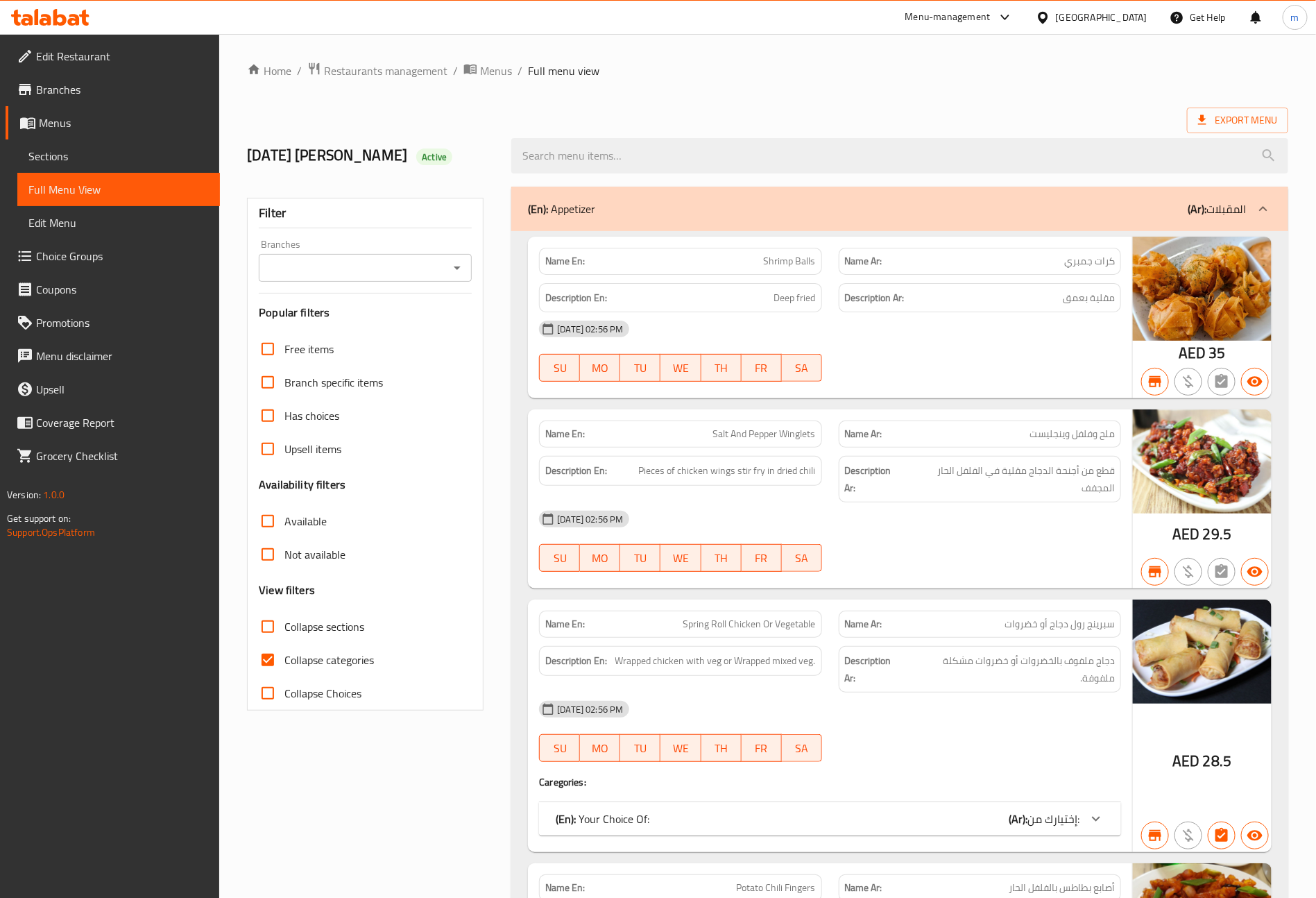
drag, startPoint x: 259, startPoint y: 661, endPoint x: 581, endPoint y: 581, distance: 331.8
click at [259, 661] on input "Collapse categories" at bounding box center [268, 660] width 33 height 33
checkbox input "false"
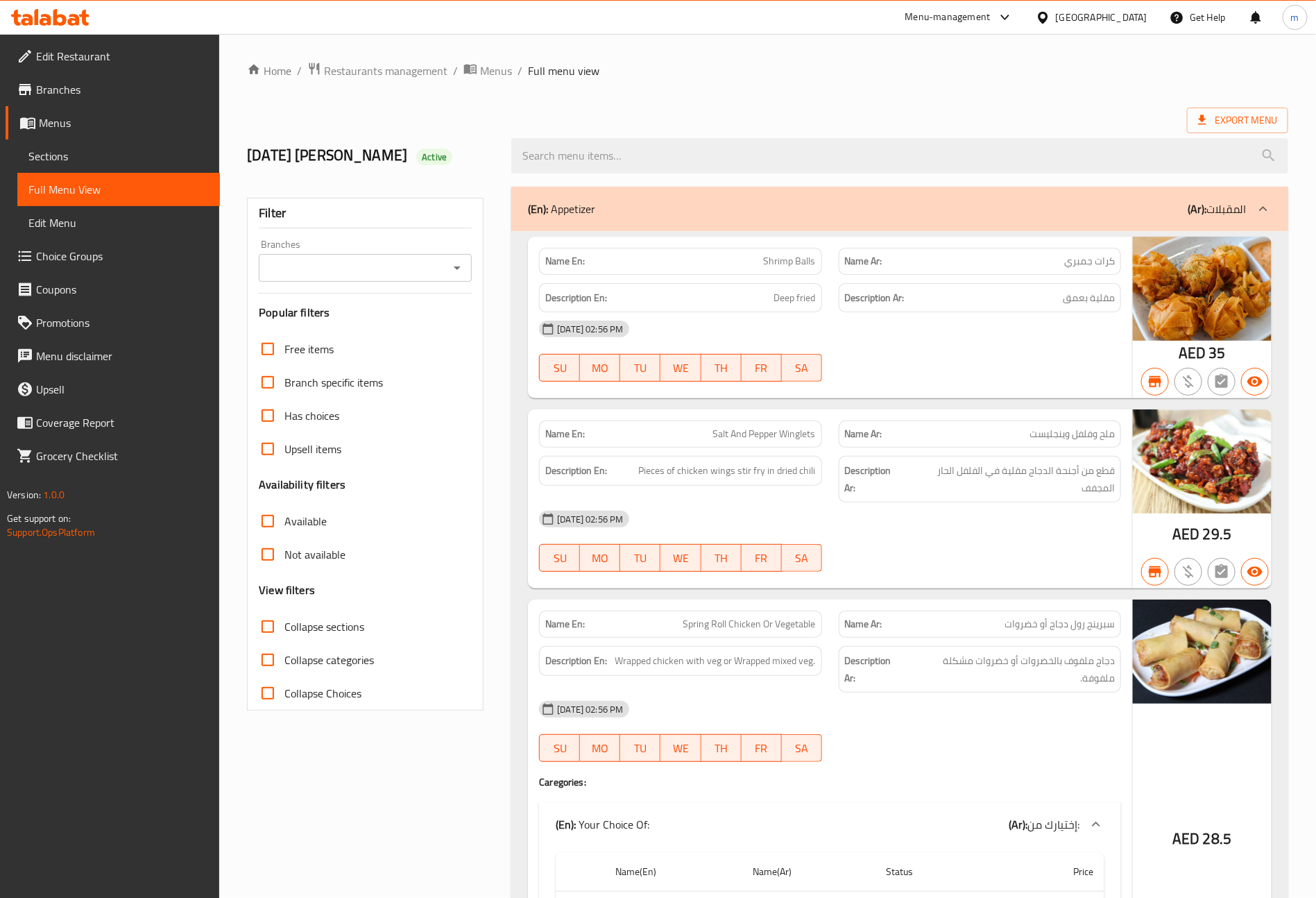
click at [86, 115] on span "Menus" at bounding box center [124, 123] width 170 height 16
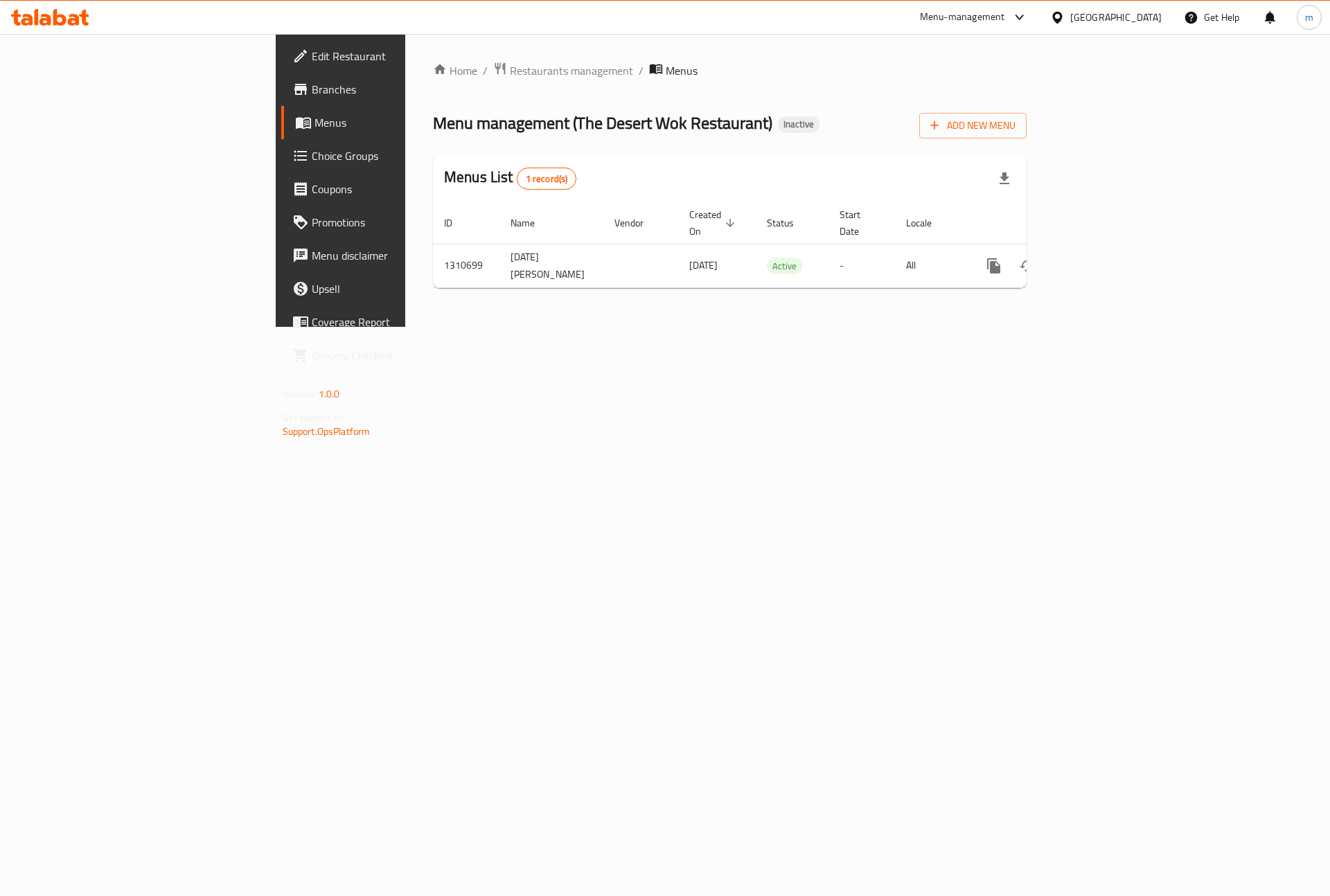
drag, startPoint x: 609, startPoint y: 497, endPoint x: 620, endPoint y: 486, distance: 15.6
click at [609, 327] on div "Home / Restaurants management / Menus Menu management ( The Desert Wok Restaura…" at bounding box center [730, 181] width 649 height 293
